Goal: Transaction & Acquisition: Purchase product/service

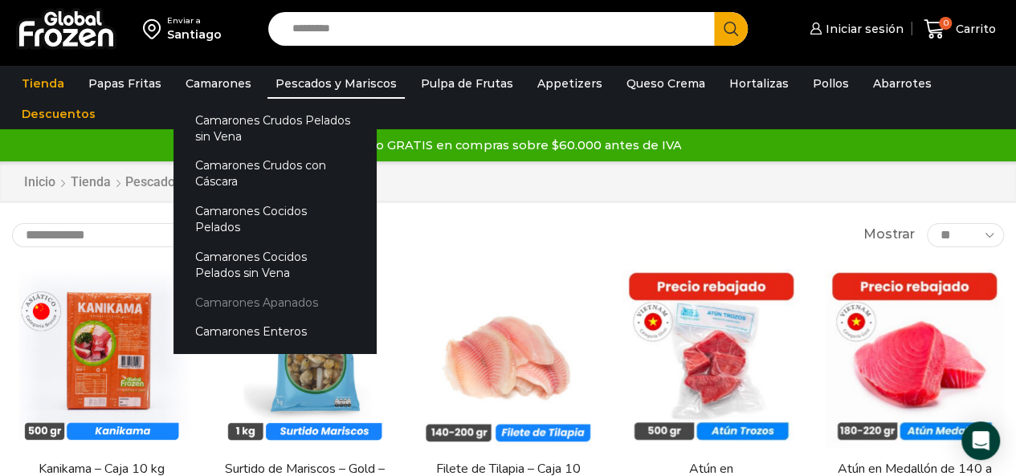
click at [260, 287] on link "Camarones Apanados" at bounding box center [274, 302] width 202 height 30
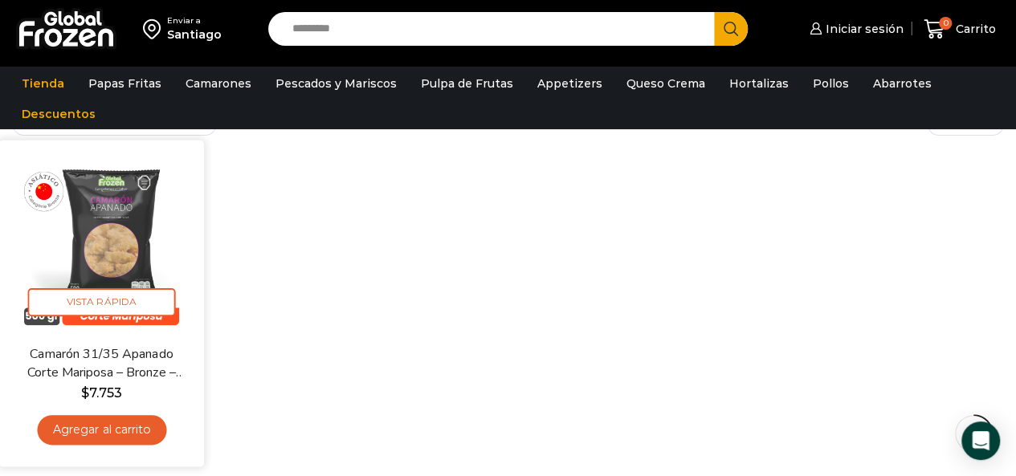
click at [135, 221] on img at bounding box center [101, 242] width 181 height 181
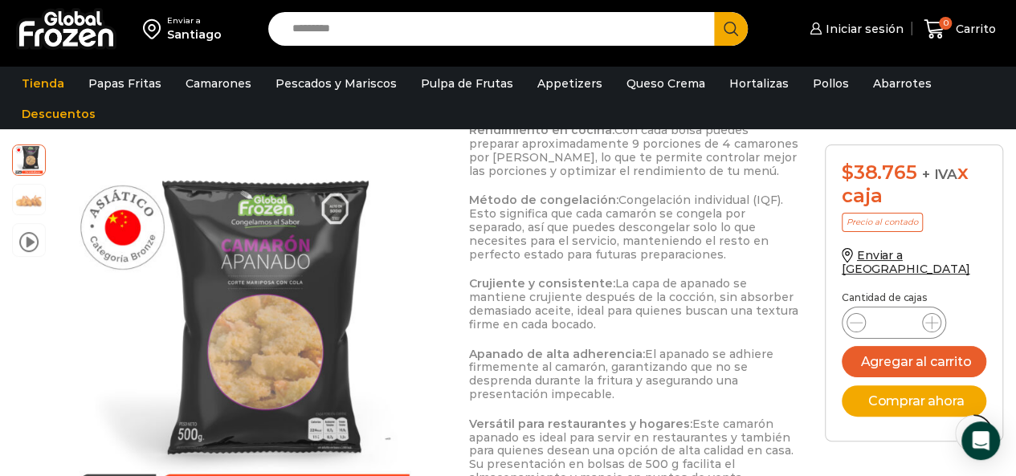
scroll to position [924, 0]
